Goal: Transaction & Acquisition: Purchase product/service

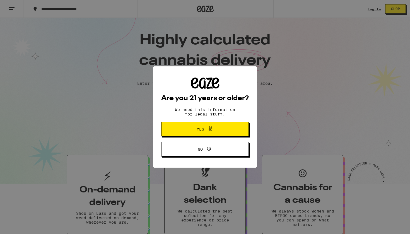
click at [179, 123] on div "Are you 21 years or older? We need this information for legal stuff. Yes No" at bounding box center [205, 117] width 88 height 79
click at [179, 136] on button "Yes" at bounding box center [205, 129] width 88 height 15
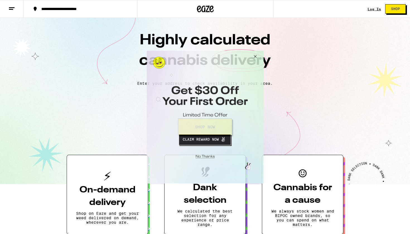
click at [200, 153] on button "Close Modal" at bounding box center [204, 155] width 114 height 9
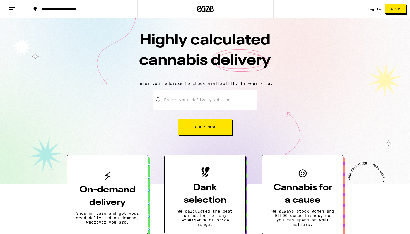
click at [207, 132] on button "Shop Now" at bounding box center [205, 127] width 54 height 17
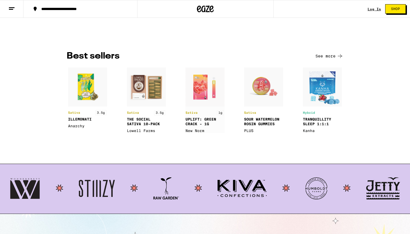
scroll to position [397, 0]
click at [317, 93] on img at bounding box center [322, 101] width 39 height 66
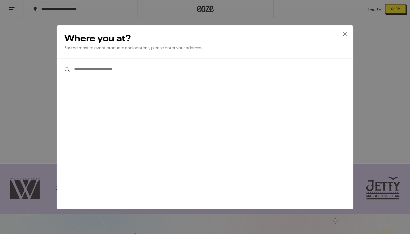
click at [216, 72] on input "**********" at bounding box center [205, 70] width 297 height 22
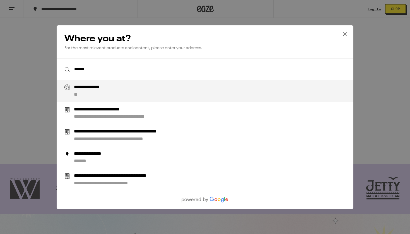
click at [167, 86] on div "**********" at bounding box center [216, 91] width 285 height 13
type input "**********"
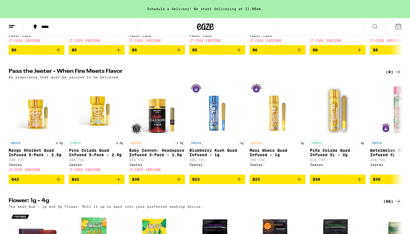
scroll to position [160, 0]
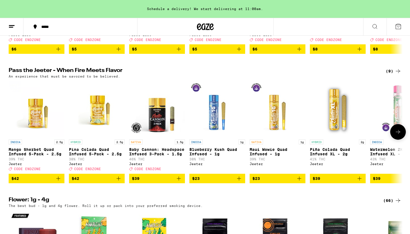
click at [397, 135] on icon at bounding box center [398, 132] width 7 height 7
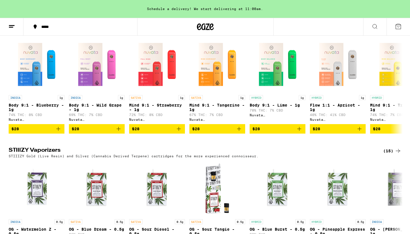
scroll to position [708, 0]
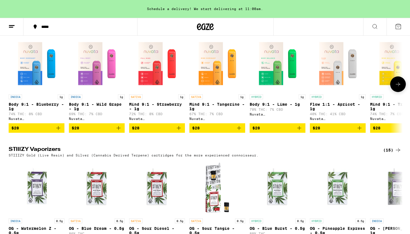
click at [399, 86] on icon at bounding box center [398, 84] width 4 height 4
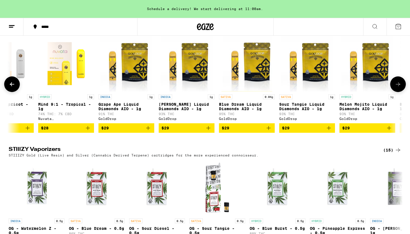
click at [15, 88] on icon at bounding box center [12, 84] width 7 height 7
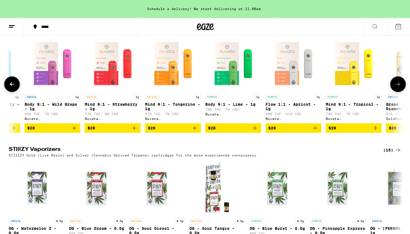
scroll to position [0, 0]
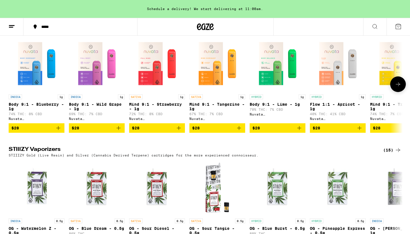
click at [396, 88] on icon at bounding box center [398, 84] width 7 height 7
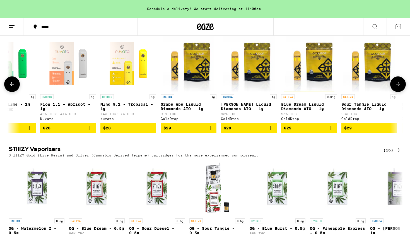
scroll to position [0, 332]
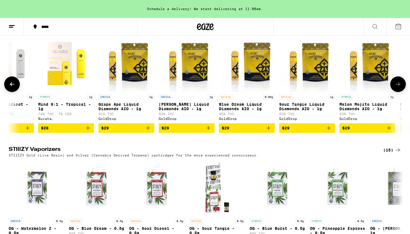
click at [11, 86] on icon at bounding box center [12, 84] width 4 height 4
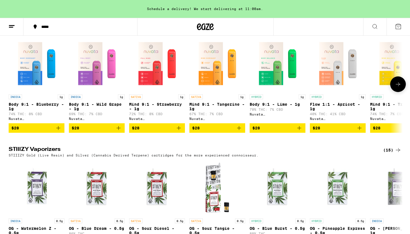
click at [397, 88] on icon at bounding box center [398, 84] width 7 height 7
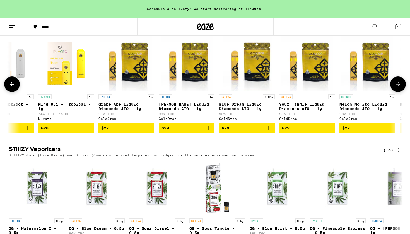
click at [398, 88] on icon at bounding box center [398, 84] width 7 height 7
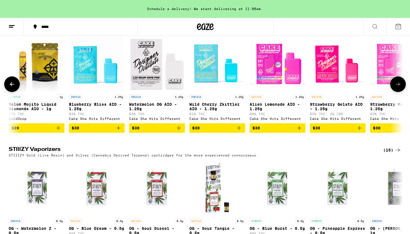
scroll to position [0, 665]
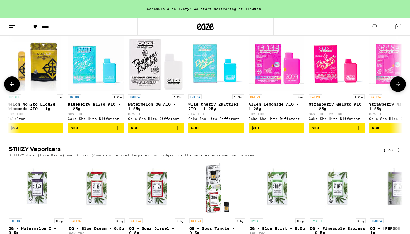
click at [398, 88] on icon at bounding box center [398, 84] width 7 height 7
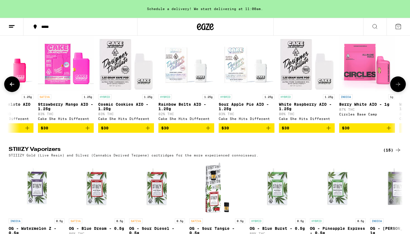
scroll to position [0, 997]
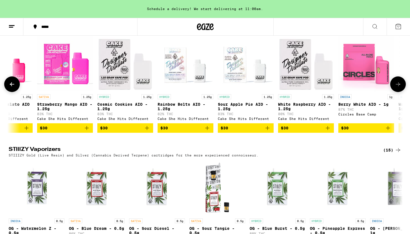
click at [398, 88] on icon at bounding box center [398, 84] width 7 height 7
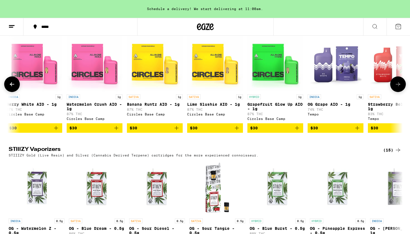
click at [398, 88] on icon at bounding box center [398, 84] width 7 height 7
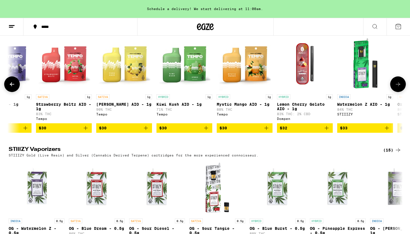
click at [398, 88] on icon at bounding box center [398, 84] width 7 height 7
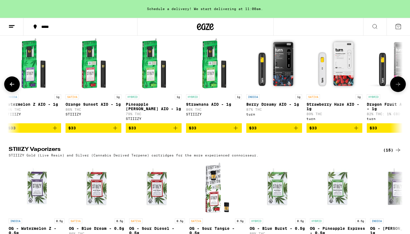
click at [396, 92] on button at bounding box center [399, 85] width 16 height 16
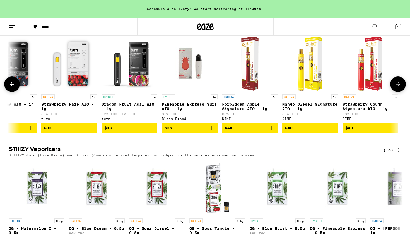
scroll to position [0, 2326]
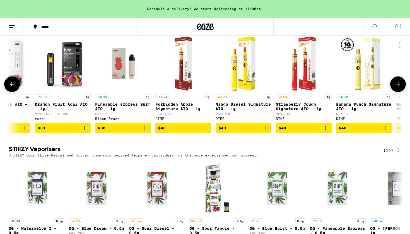
click at [396, 92] on button at bounding box center [399, 85] width 16 height 16
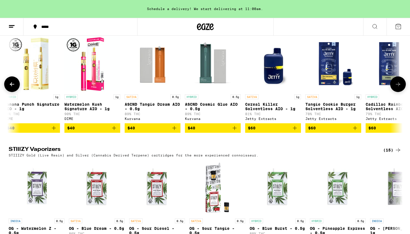
click at [396, 92] on button at bounding box center [399, 85] width 16 height 16
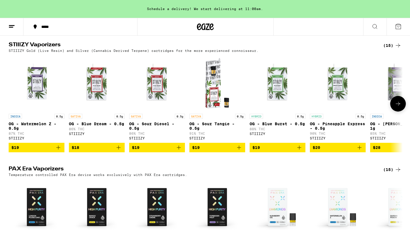
scroll to position [815, 0]
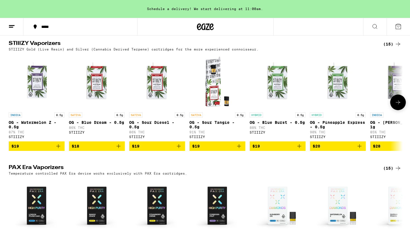
click at [400, 106] on icon at bounding box center [398, 102] width 7 height 7
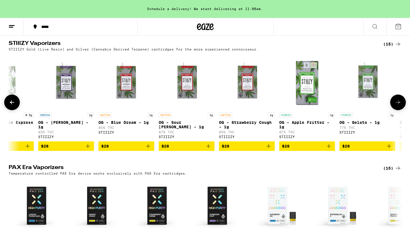
click at [400, 106] on icon at bounding box center [398, 102] width 7 height 7
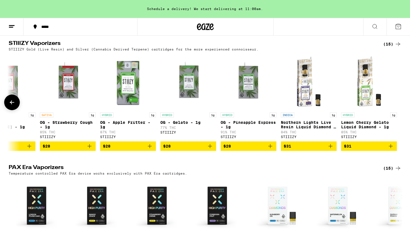
click at [400, 110] on div at bounding box center [399, 103] width 16 height 16
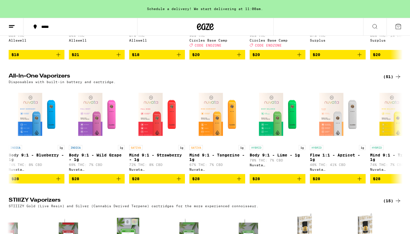
scroll to position [367, 0]
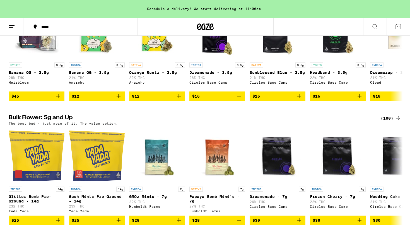
click at [373, 28] on icon at bounding box center [375, 26] width 7 height 7
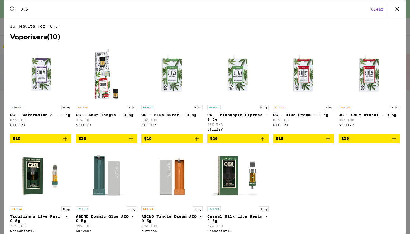
scroll to position [0, 0]
type input "0.5"
click at [238, 84] on img "Open page for OG - Pineapple Express - 0.5g from STIIIZY" at bounding box center [238, 74] width 56 height 56
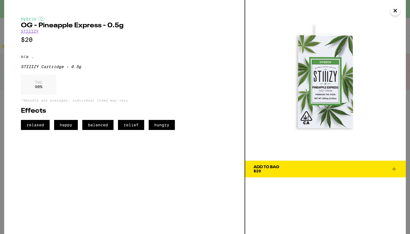
click at [394, 12] on icon "Close" at bounding box center [395, 10] width 3 height 3
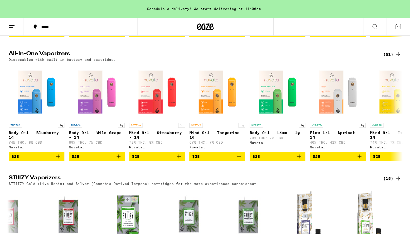
scroll to position [667, 0]
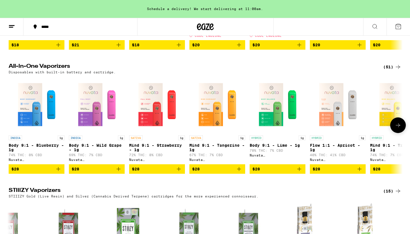
click at [395, 129] on icon at bounding box center [398, 125] width 7 height 7
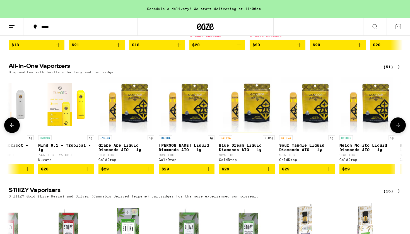
click at [404, 133] on div at bounding box center [399, 126] width 16 height 16
click at [403, 133] on button at bounding box center [399, 126] width 16 height 16
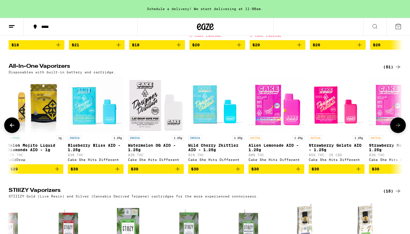
click at [403, 133] on button at bounding box center [399, 126] width 16 height 16
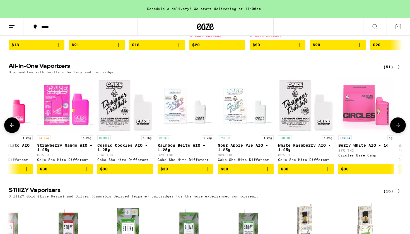
click at [403, 133] on button at bounding box center [399, 126] width 16 height 16
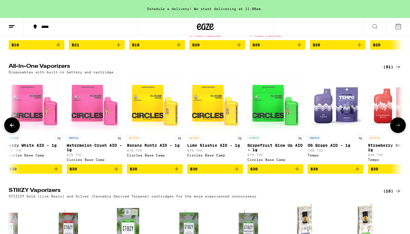
click at [403, 133] on button at bounding box center [399, 126] width 16 height 16
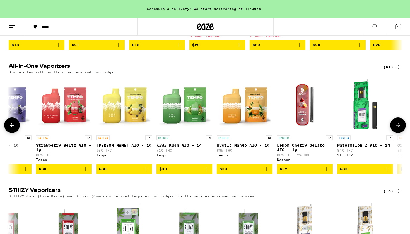
click at [403, 133] on button at bounding box center [399, 126] width 16 height 16
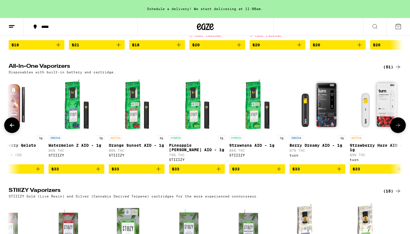
scroll to position [0, 1952]
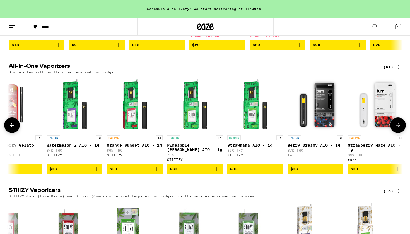
click at [251, 130] on img "Open page for Strawnana AIO - 1g from STIIIZY" at bounding box center [256, 105] width 56 height 56
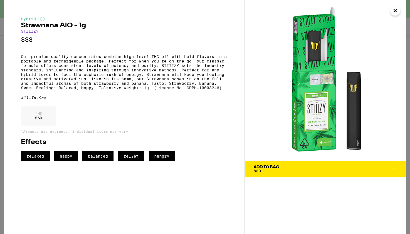
click at [280, 164] on button "Add To Bag $33" at bounding box center [325, 169] width 161 height 17
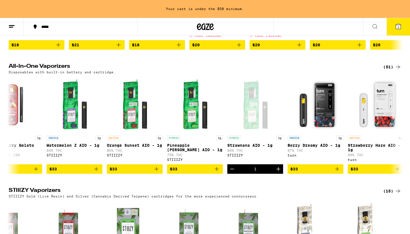
click at [408, 23] on button "1" at bounding box center [398, 26] width 23 height 17
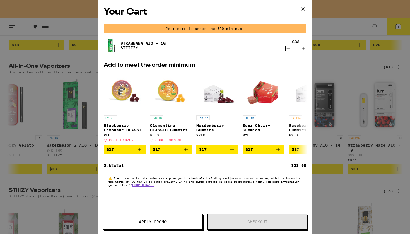
click at [135, 41] on link "Strawnana AIO - 1g" at bounding box center [143, 43] width 45 height 4
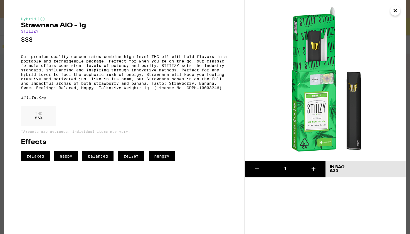
click at [396, 14] on icon "Close" at bounding box center [395, 10] width 7 height 8
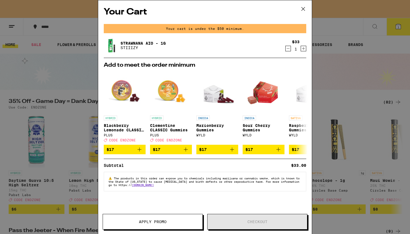
click at [172, 221] on span "Apply Promo" at bounding box center [153, 222] width 100 height 4
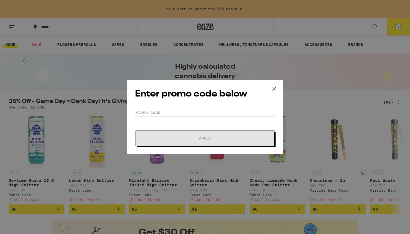
click at [272, 91] on icon at bounding box center [274, 89] width 8 height 8
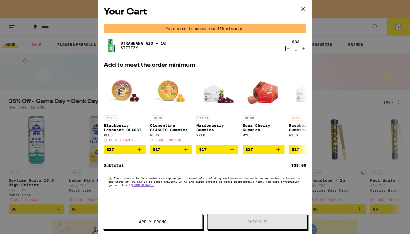
click at [302, 10] on icon at bounding box center [303, 9] width 8 height 8
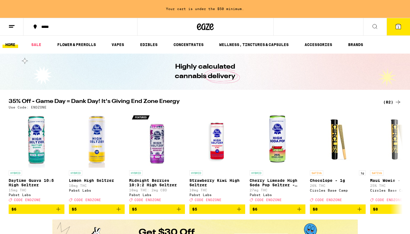
click at [395, 33] on button "1" at bounding box center [398, 26] width 23 height 17
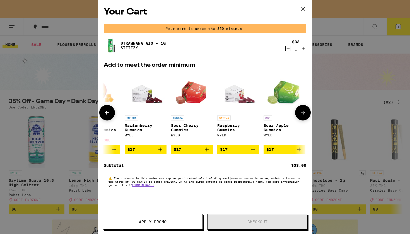
scroll to position [0, 72]
click at [204, 152] on icon "Add to bag" at bounding box center [206, 149] width 7 height 7
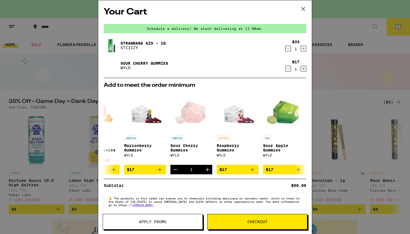
click at [237, 229] on button "Checkout" at bounding box center [257, 222] width 100 height 16
